Goal: Transaction & Acquisition: Purchase product/service

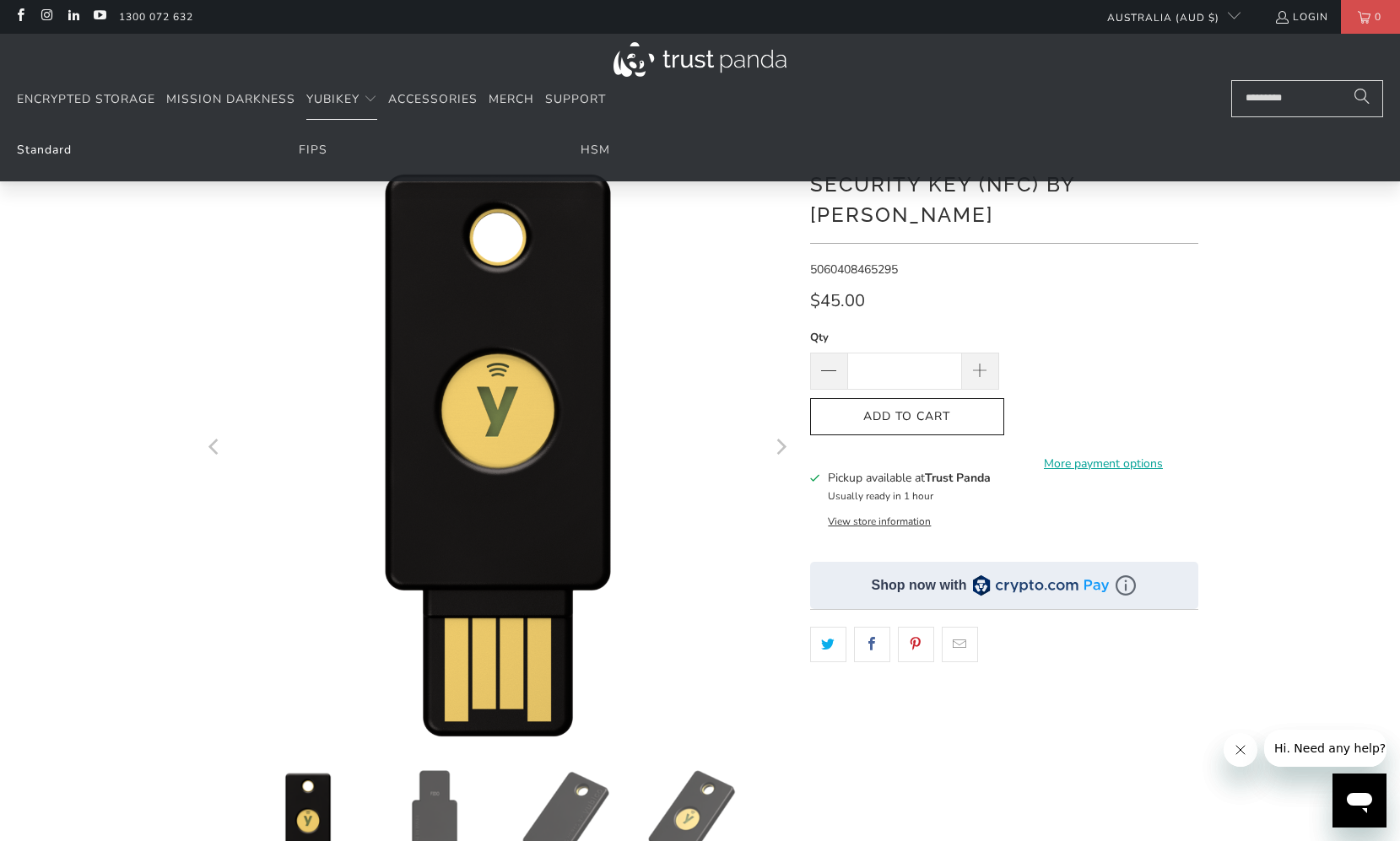
click at [63, 147] on link "Standard" at bounding box center [45, 149] width 55 height 16
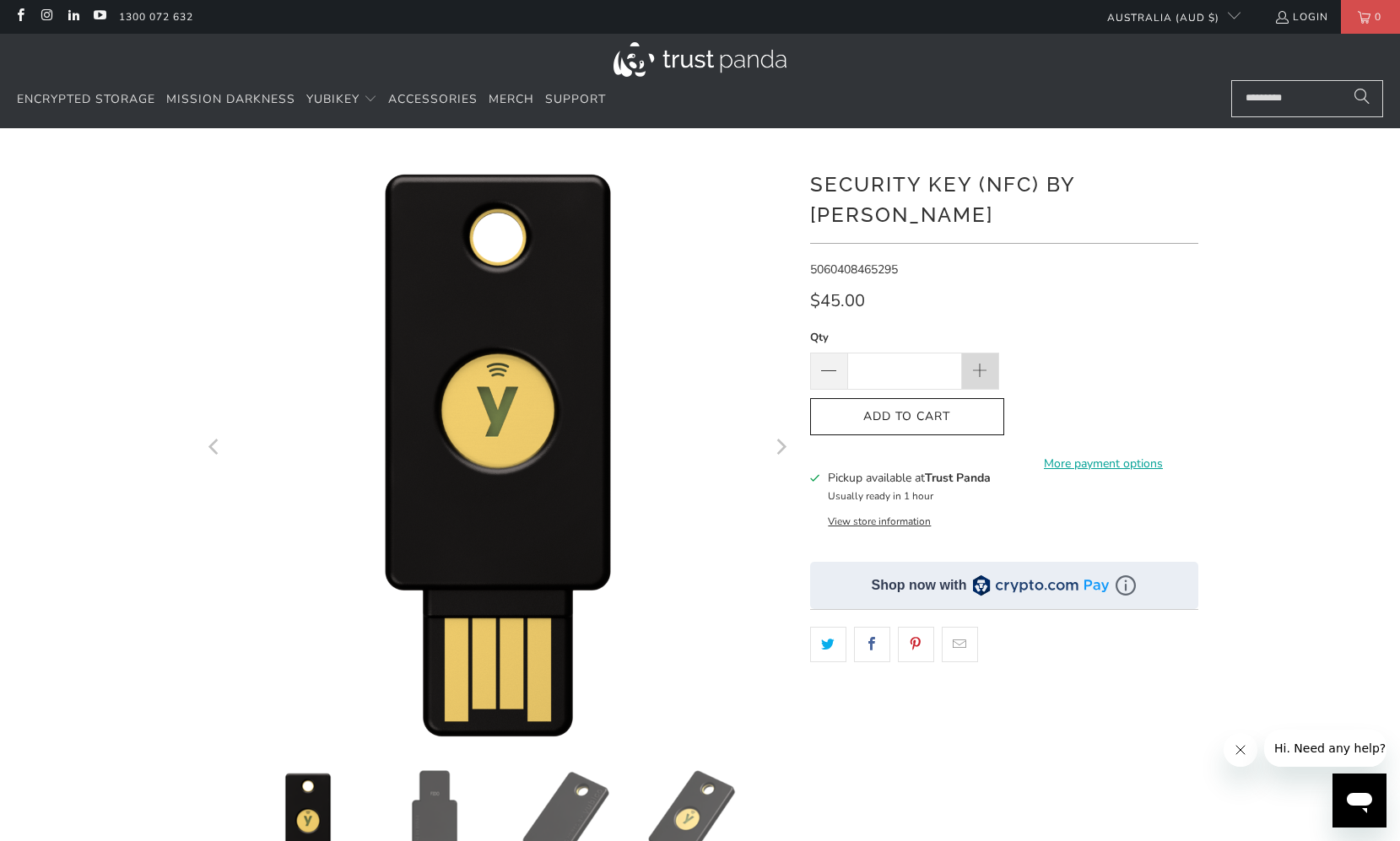
click at [982, 363] on span at bounding box center [980, 372] width 19 height 19
type input "*"
click at [958, 410] on span "Add to Cart" at bounding box center [906, 417] width 159 height 15
